Goal: Task Accomplishment & Management: Manage account settings

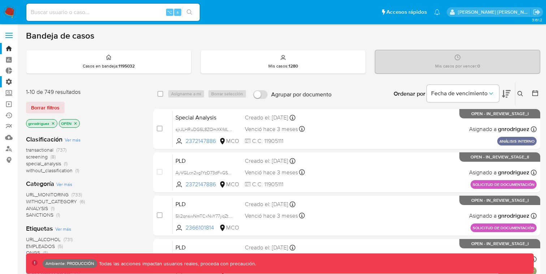
click at [12, 83] on label "Administración" at bounding box center [43, 81] width 86 height 11
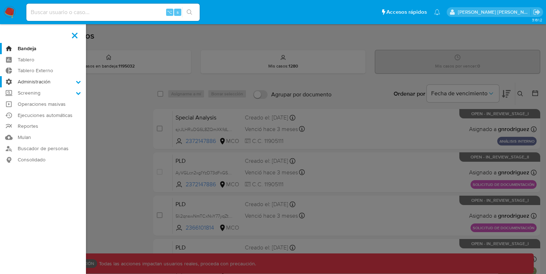
click at [0, 0] on input "Administración" at bounding box center [0, 0] width 0 height 0
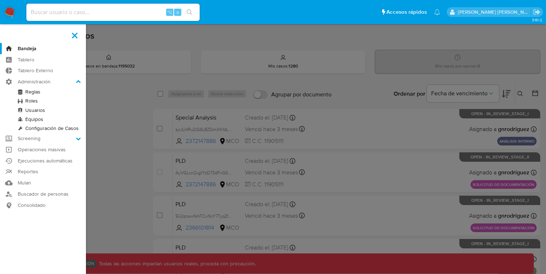
click at [32, 98] on link "Roles" at bounding box center [43, 100] width 86 height 9
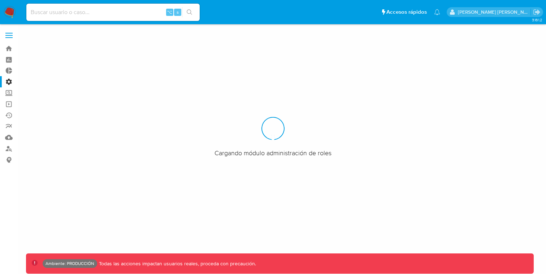
click at [6, 79] on label "Administración" at bounding box center [43, 81] width 86 height 11
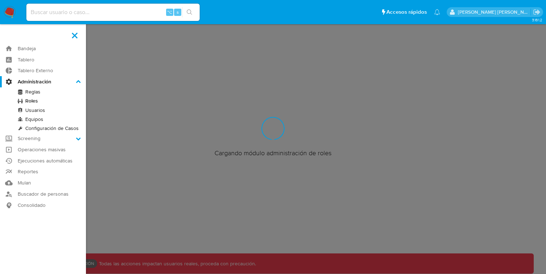
click at [0, 0] on input "Administración" at bounding box center [0, 0] width 0 height 0
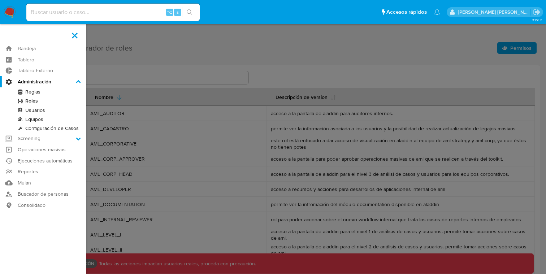
click at [28, 110] on link "Usuarios" at bounding box center [43, 110] width 86 height 9
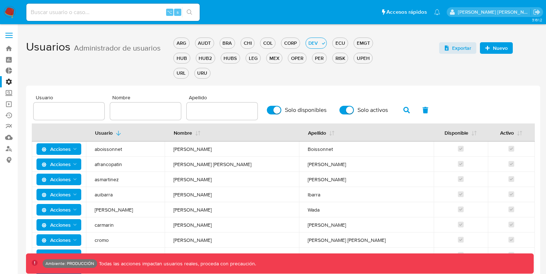
click at [87, 110] on input "text" at bounding box center [69, 110] width 71 height 9
type input "gnrodriguez"
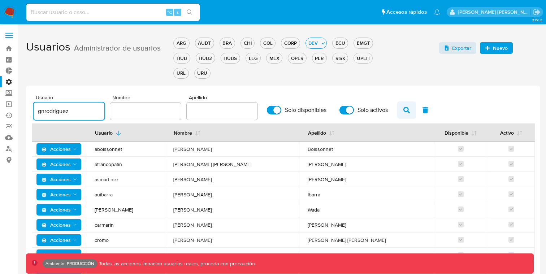
click at [403, 107] on icon "button" at bounding box center [406, 110] width 6 height 6
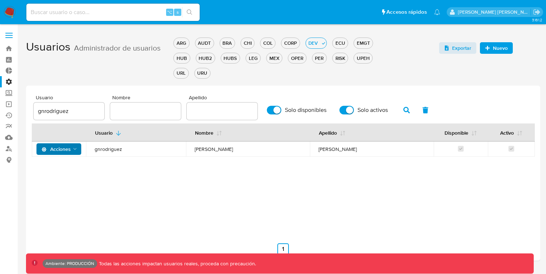
click at [64, 151] on span "Acciones" at bounding box center [55, 149] width 29 height 12
click at [54, 169] on button "Detalle" at bounding box center [60, 166] width 65 height 17
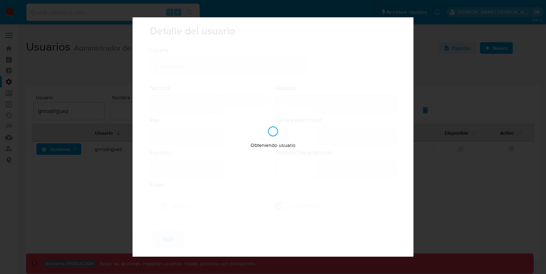
type input "Miguel Angel"
type input "Beltran Rodriguez"
type input "Colombia"
type input "miguel.rodriguez@mercadolibre.com.co"
type input "Analista Senior - IT (80001683)"
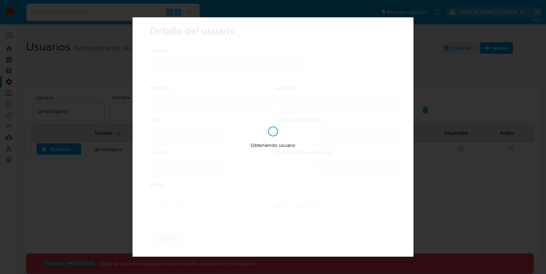
type input "IT IT & Product Risk & Compliance"
checkbox input "true"
